Goal: Information Seeking & Learning: Find specific fact

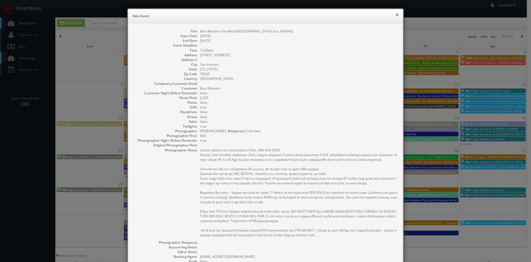
click at [396, 15] on button "×" at bounding box center [397, 15] width 3 height 4
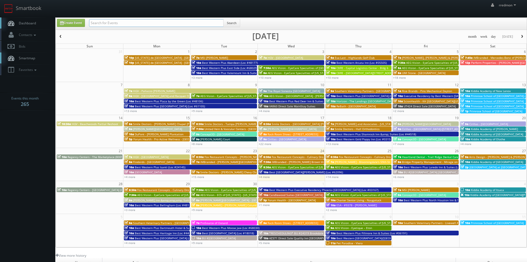
click at [189, 21] on input "text" at bounding box center [156, 23] width 134 height 8
type input "dupont"
click at [239, 25] on button "Search" at bounding box center [231, 23] width 17 height 8
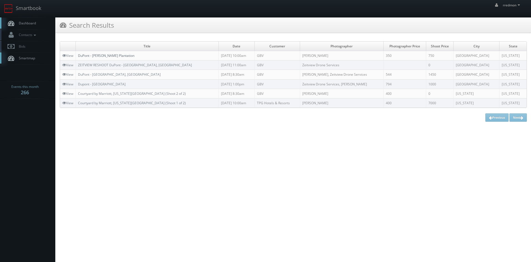
click at [124, 57] on link "DuPont - [PERSON_NAME] Plantation" at bounding box center [106, 55] width 56 height 5
